Goal: Task Accomplishment & Management: Use online tool/utility

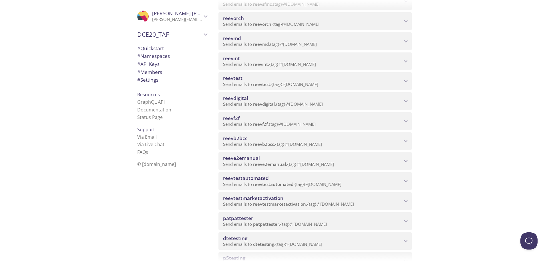
scroll to position [200, 0]
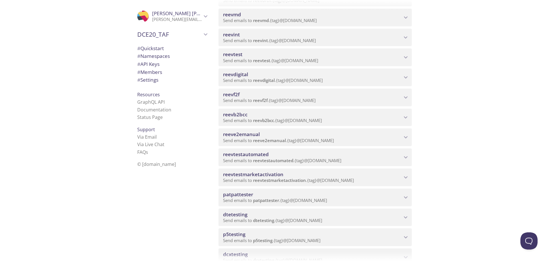
click at [283, 136] on span "reeve2emanual" at bounding box center [312, 134] width 179 height 6
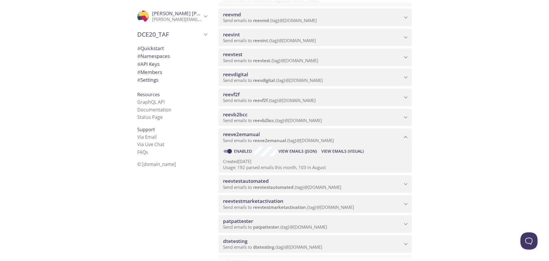
click at [345, 151] on span "View Emails (Visual)" at bounding box center [343, 151] width 42 height 7
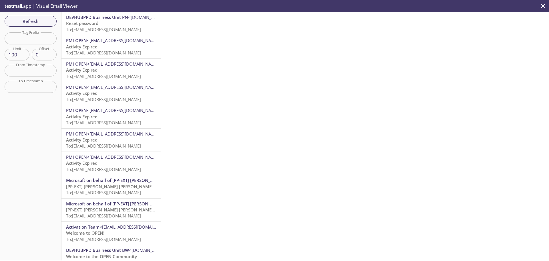
click at [106, 21] on p "Reset password To: [EMAIL_ADDRESS][DOMAIN_NAME]" at bounding box center [111, 26] width 90 height 12
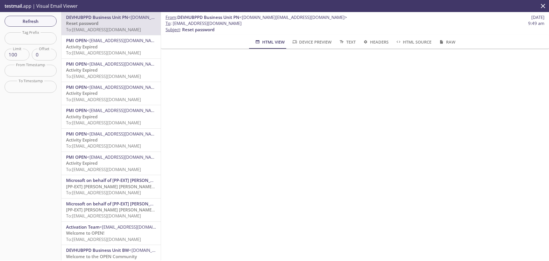
click at [122, 188] on span "[PP-EXT] [PERSON_NAME] [PERSON_NAME] International account email verification c…" at bounding box center [157, 186] width 182 height 6
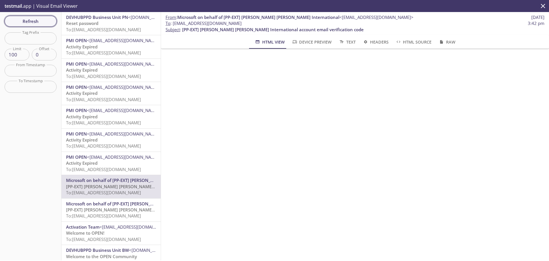
click at [35, 24] on span "Refresh" at bounding box center [30, 20] width 43 height 7
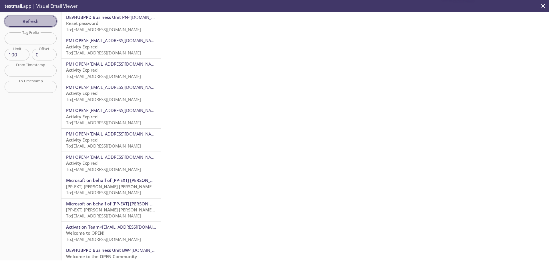
click at [35, 24] on span "Refresh" at bounding box center [30, 20] width 43 height 7
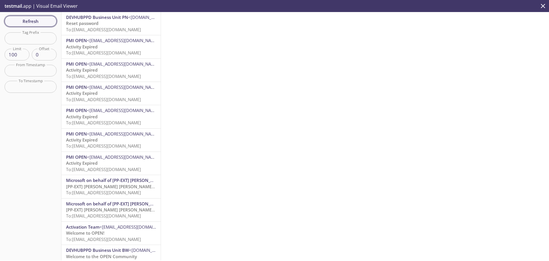
click at [35, 22] on span "Refresh" at bounding box center [30, 20] width 43 height 7
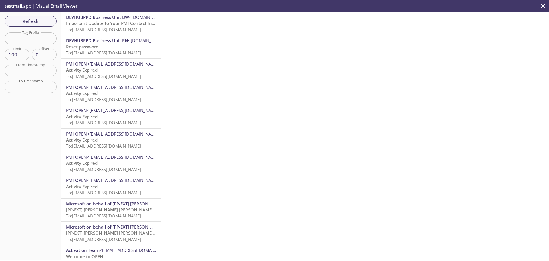
click at [112, 33] on div "DEVHUBPPD Business Unit BW <[DOMAIN_NAME][EMAIL_ADDRESS][DOMAIN_NAME]> Importan…" at bounding box center [111, 23] width 99 height 23
